Goal: Task Accomplishment & Management: Complete application form

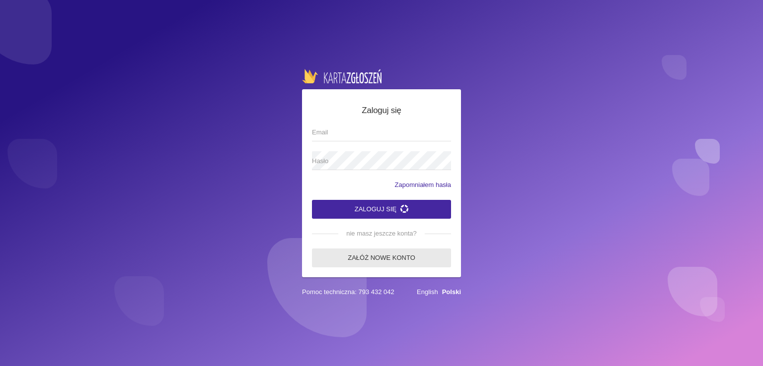
click at [379, 262] on link "Załóż nowe konto" at bounding box center [381, 258] width 139 height 19
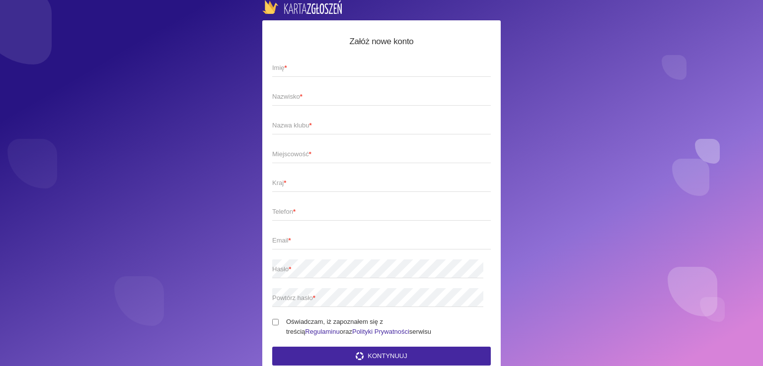
click at [337, 67] on span "Imię *" at bounding box center [376, 68] width 208 height 10
click at [337, 67] on input "Imię *" at bounding box center [381, 67] width 218 height 19
click at [303, 71] on input "Imię *" at bounding box center [381, 67] width 218 height 19
type input "Magdalena"
type input "Borowska"
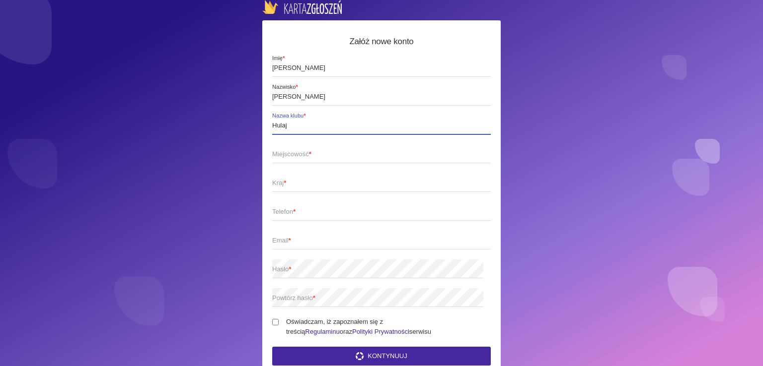
type input "Hulaj"
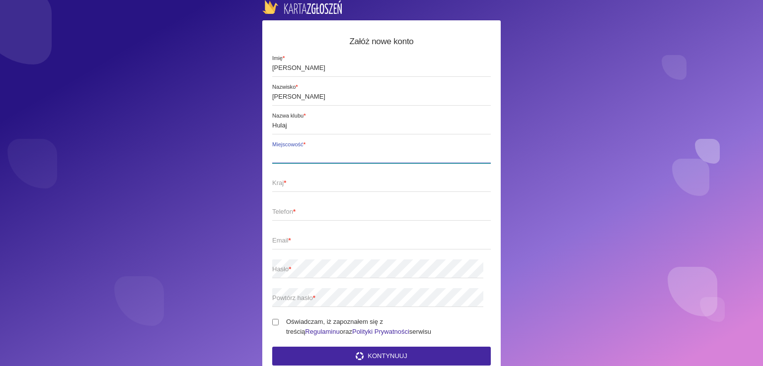
scroll to position [95, 0]
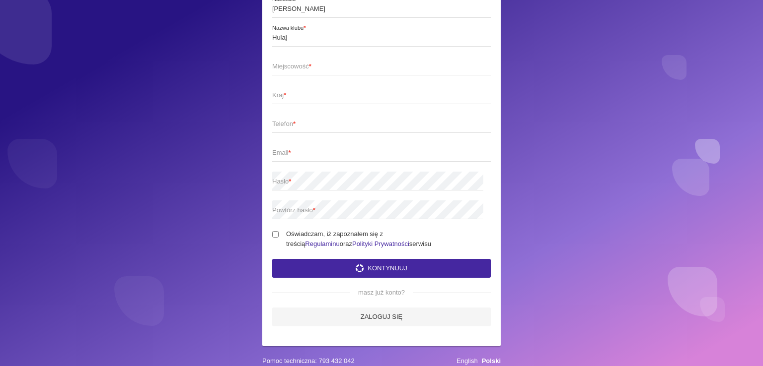
click at [274, 231] on input "Oświadczam, iż zapoznałem się z treścią Regulaminu oraz Polityki Prywatności se…" at bounding box center [275, 234] width 6 height 6
checkbox input "true"
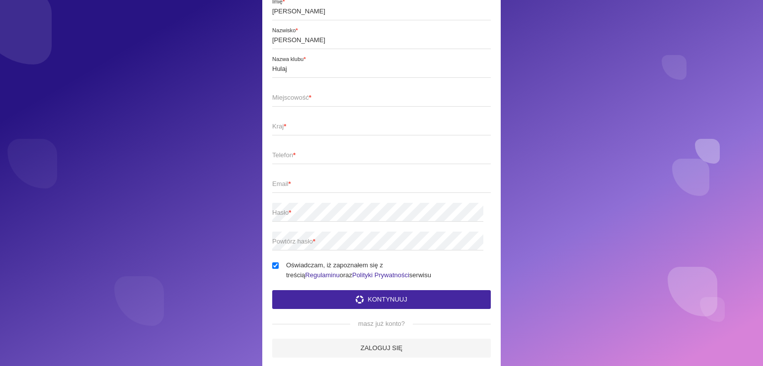
scroll to position [46, 0]
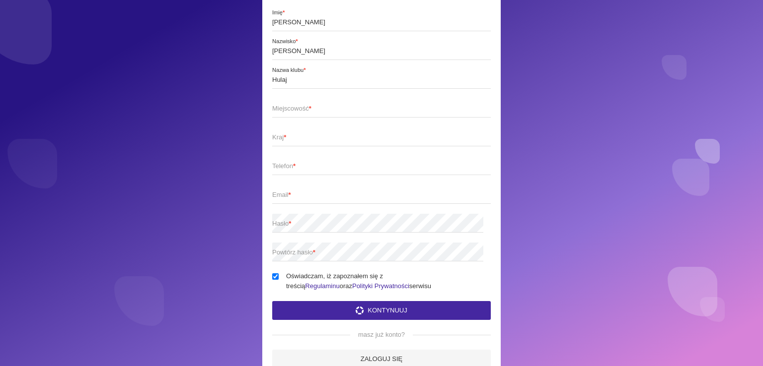
click at [319, 112] on span "Miejscowość *" at bounding box center [376, 109] width 208 height 10
click at [319, 112] on input "Miejscowość *" at bounding box center [381, 108] width 218 height 19
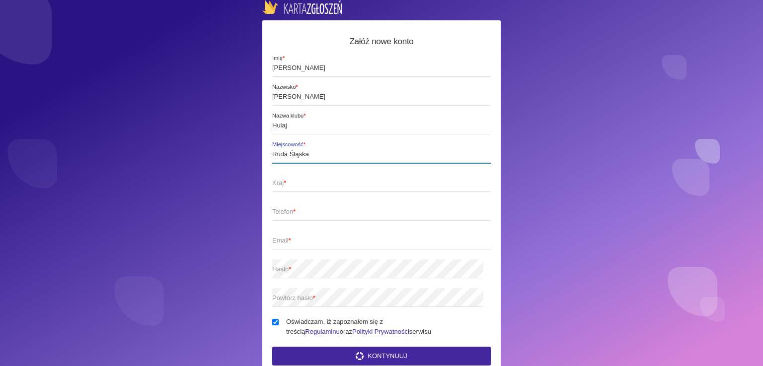
type input "Ruda Śląska"
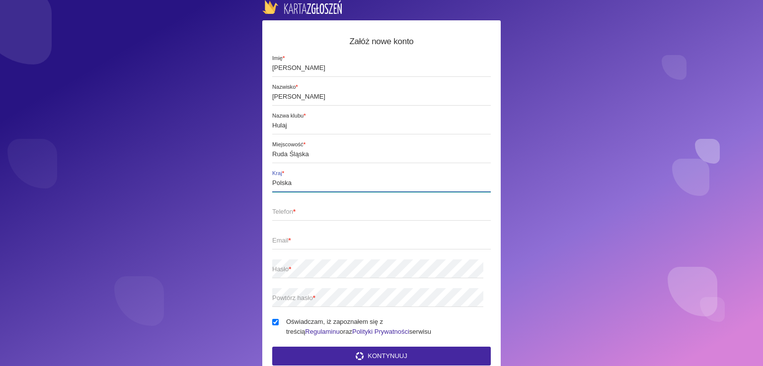
type input "Polska"
type input "669974450"
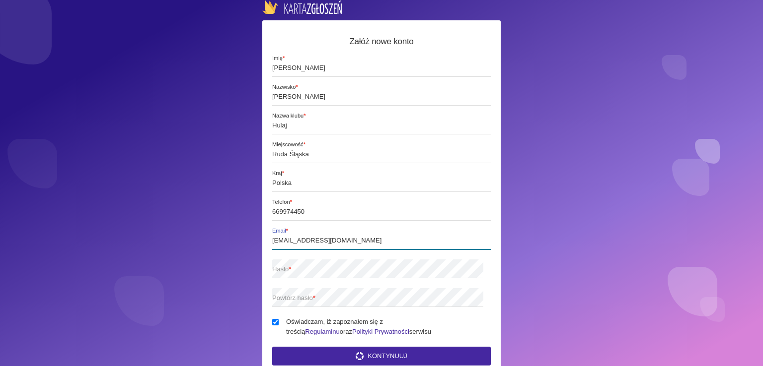
type input "[EMAIL_ADDRESS][DOMAIN_NAME]"
click at [389, 355] on button "Kontynuuj" at bounding box center [381, 356] width 218 height 19
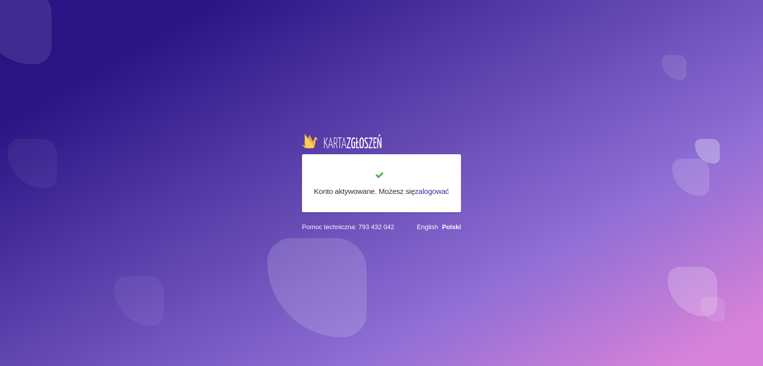
click at [428, 188] on link "zalogować" at bounding box center [432, 191] width 34 height 8
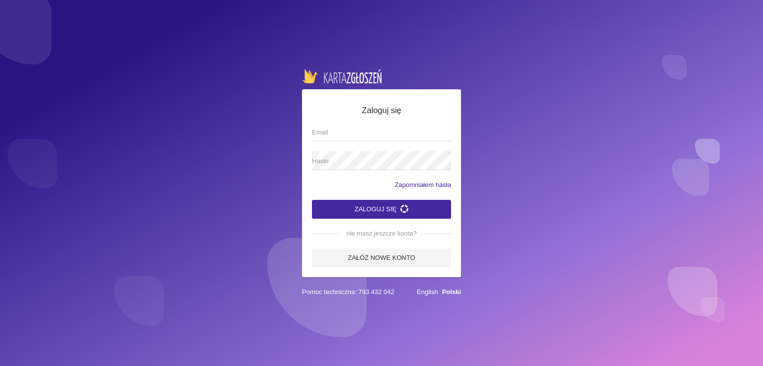
click at [359, 132] on input "Email" at bounding box center [381, 132] width 139 height 19
type input "[EMAIL_ADDRESS][DOMAIN_NAME]"
click at [428, 208] on button "Zaloguj się" at bounding box center [381, 209] width 139 height 19
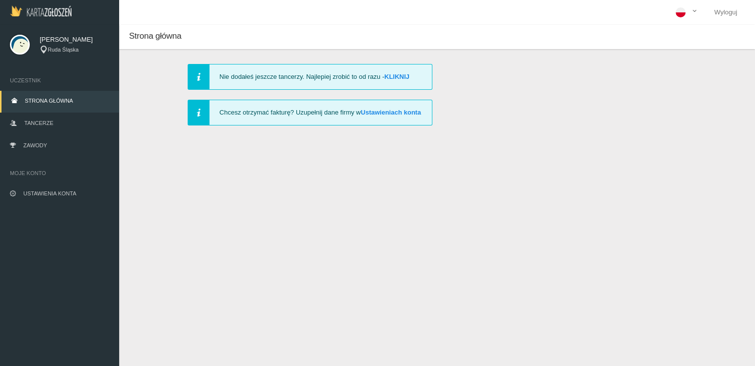
click at [403, 72] on div "Nie dodałeś jeszcze tancerzy. Najlepiej zrobić to od razu - Kliknij" at bounding box center [310, 77] width 245 height 26
click at [50, 125] on span "Tancerze" at bounding box center [38, 123] width 29 height 6
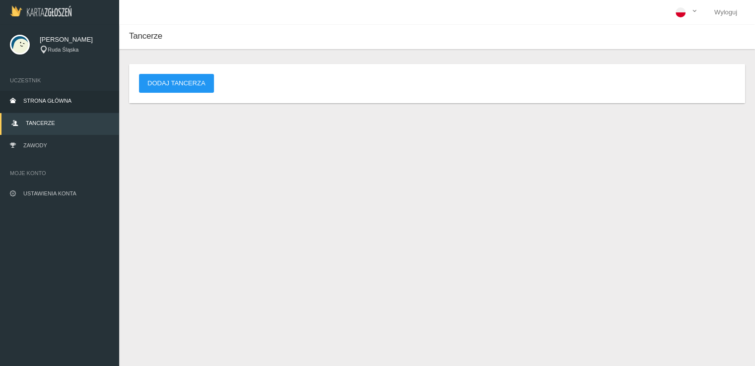
click at [51, 102] on span "Strona główna" at bounding box center [47, 101] width 48 height 6
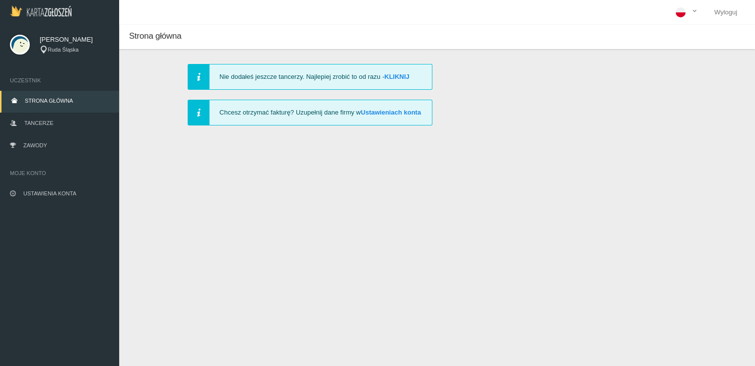
click at [64, 42] on span "[PERSON_NAME]" at bounding box center [74, 40] width 69 height 10
